Goal: Task Accomplishment & Management: Use online tool/utility

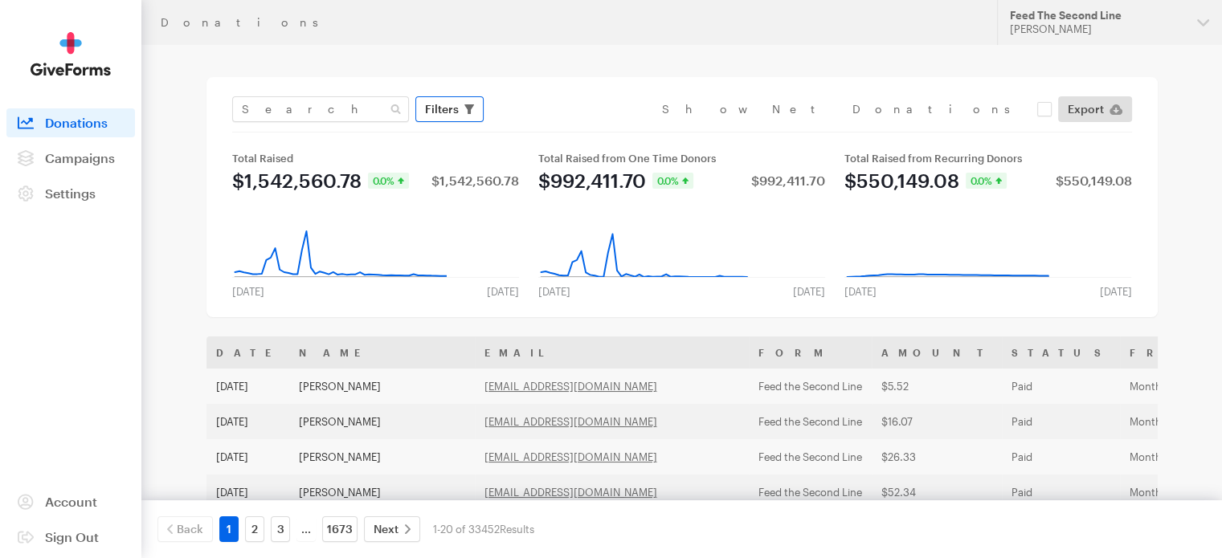
click at [451, 110] on span "Filters" at bounding box center [442, 109] width 34 height 19
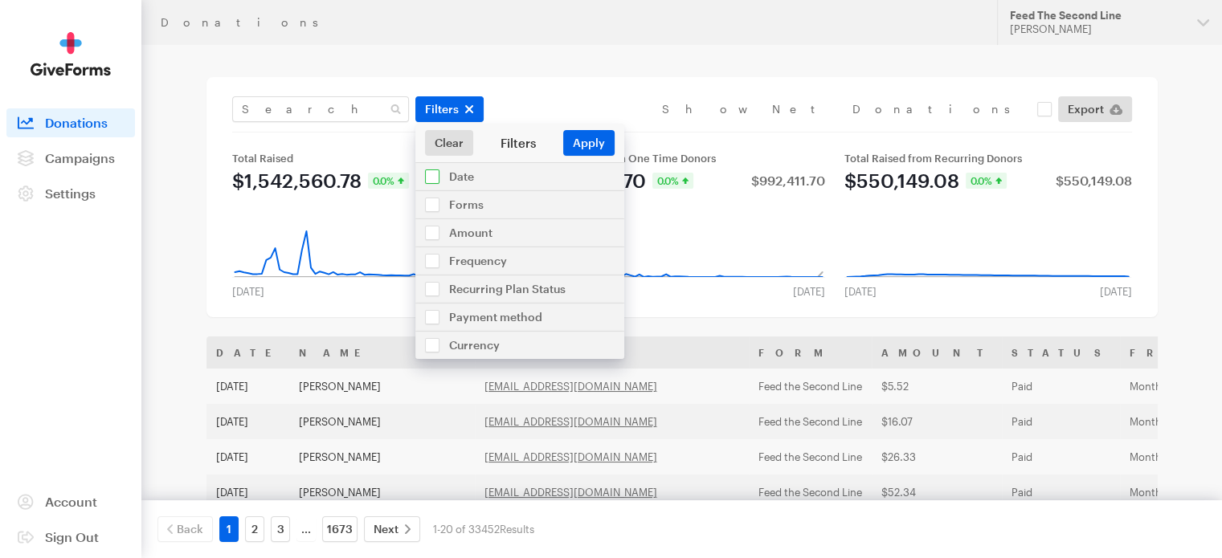
click at [483, 178] on input "checkbox" at bounding box center [519, 176] width 209 height 27
checkbox input "true"
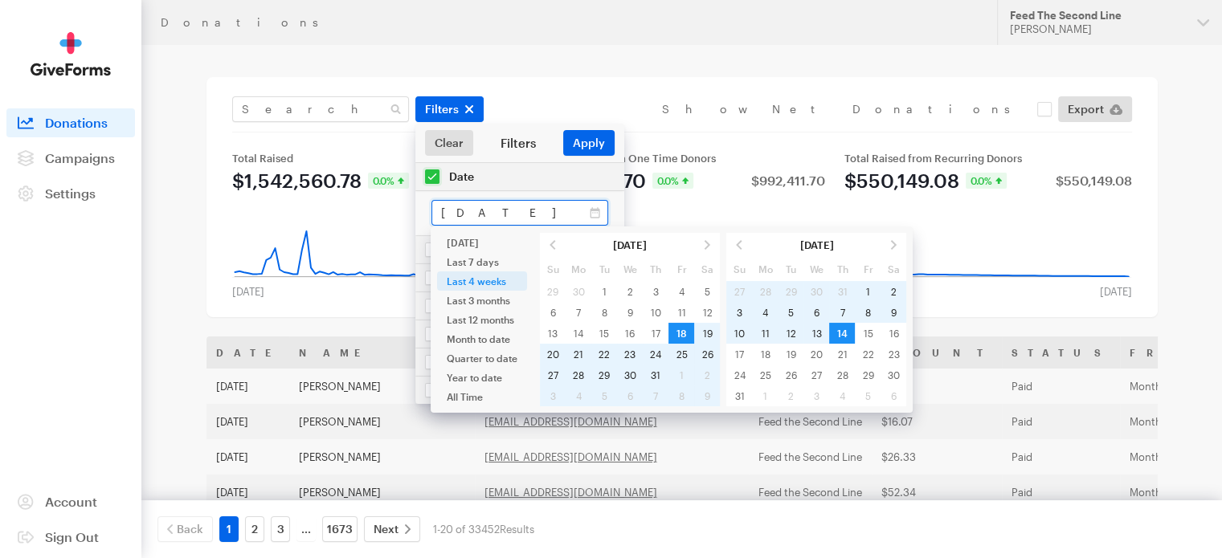
click at [494, 208] on input "Jul 18, 2025 - Aug 14, 2025" at bounding box center [519, 213] width 177 height 26
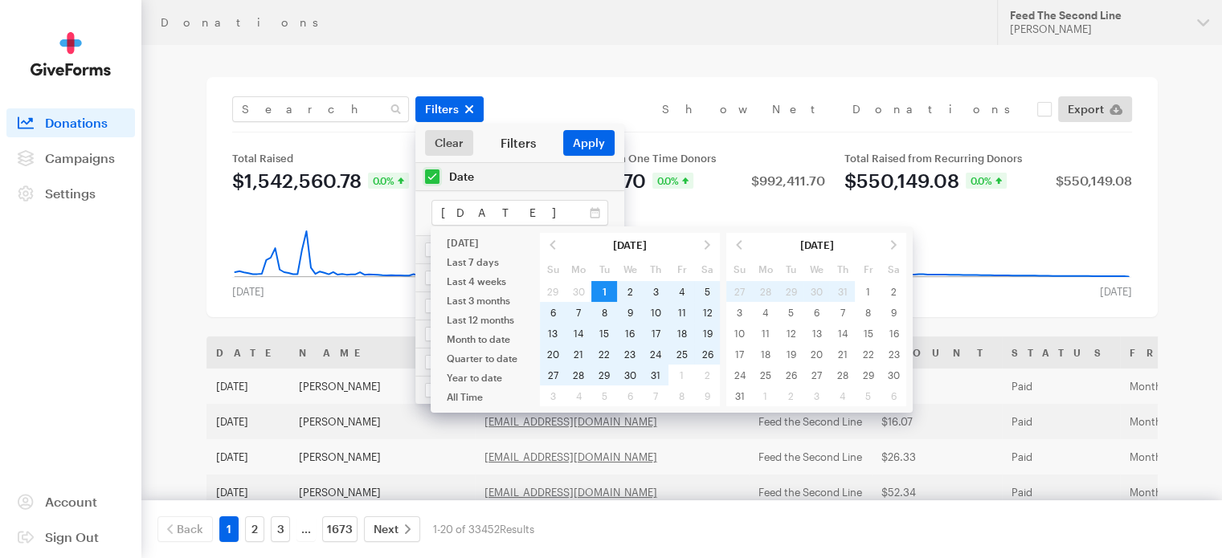
type input "[DATE] - [DATE]"
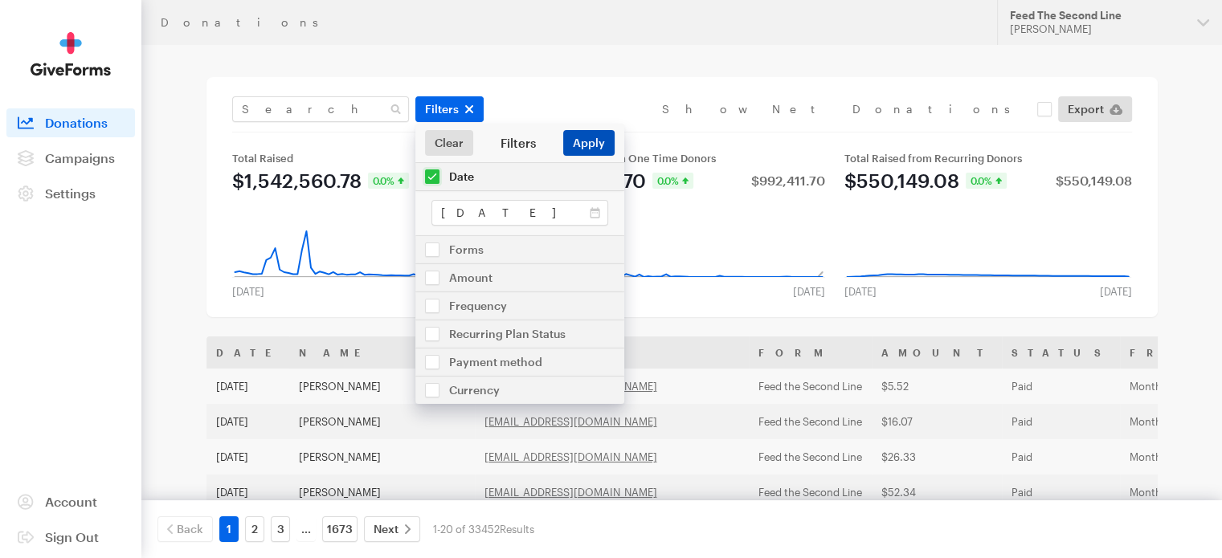
click at [591, 145] on button "Apply" at bounding box center [588, 143] width 51 height 26
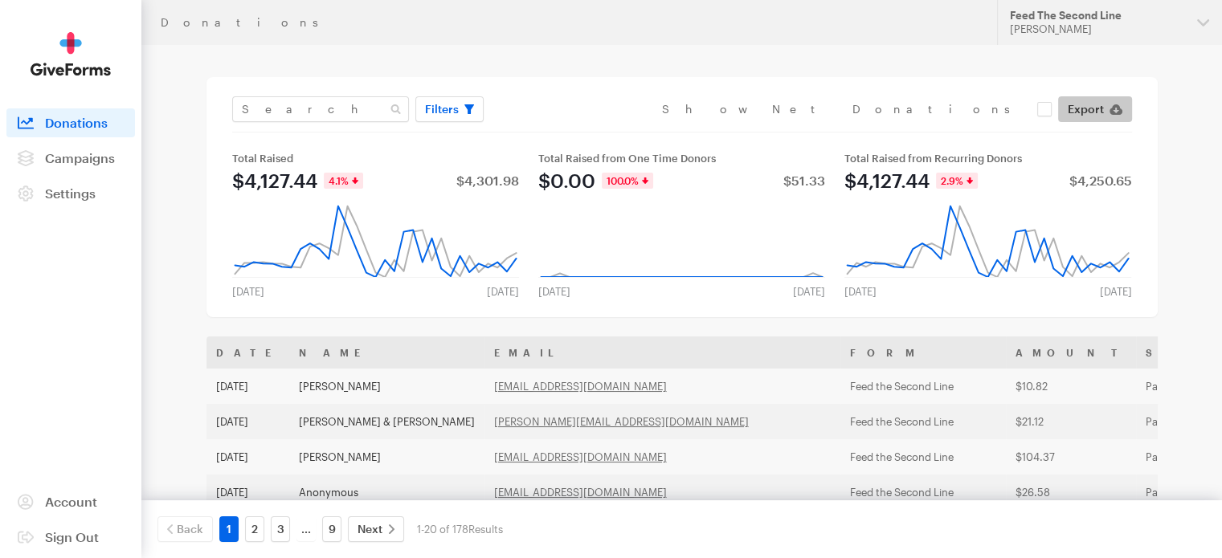
click at [1108, 108] on link "Export" at bounding box center [1095, 109] width 74 height 26
